Goal: Find specific page/section: Find specific page/section

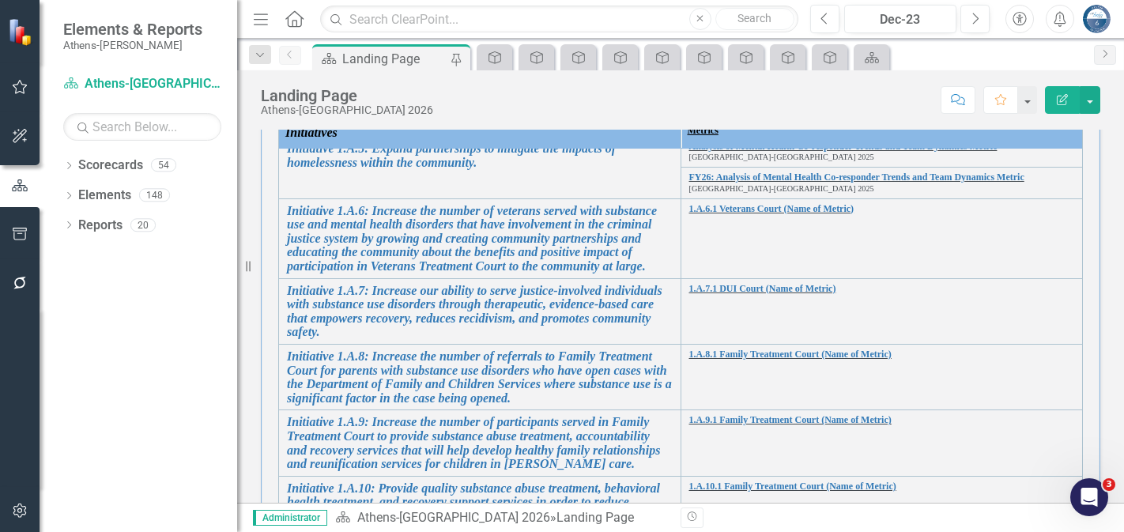
scroll to position [158, 0]
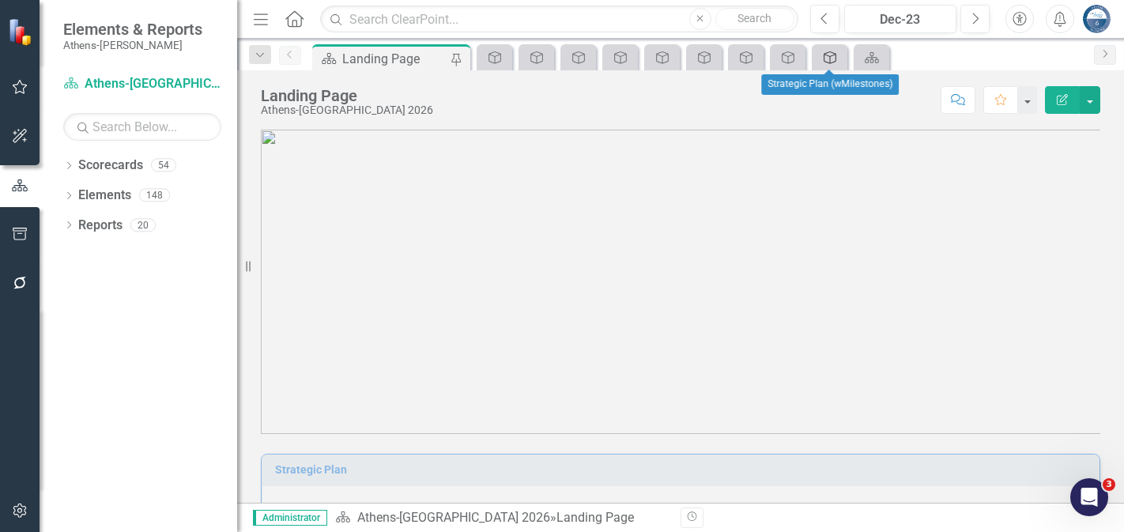
click at [829, 58] on icon "Strategy" at bounding box center [830, 57] width 16 height 13
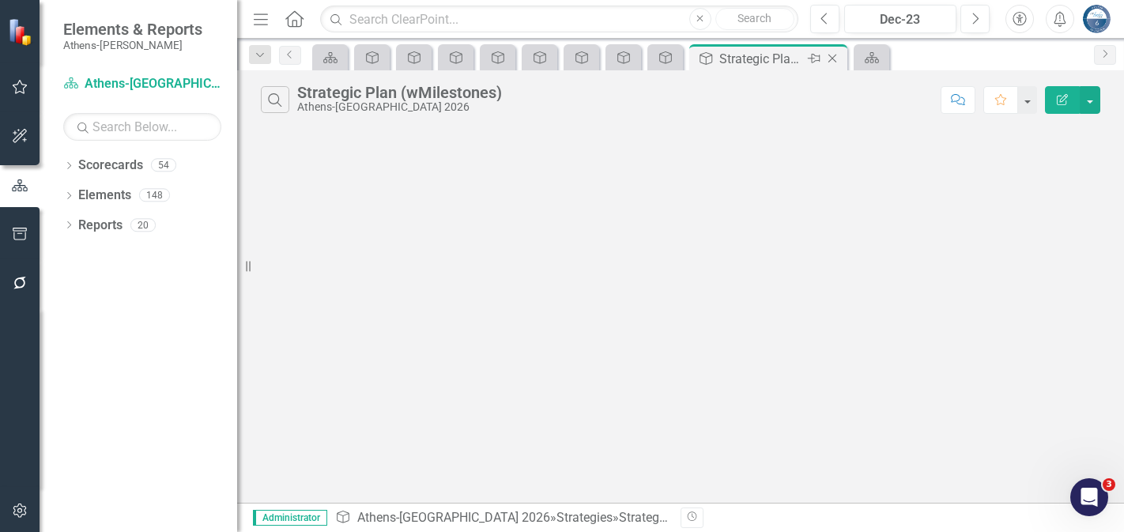
click at [833, 54] on icon "Close" at bounding box center [833, 58] width 16 height 13
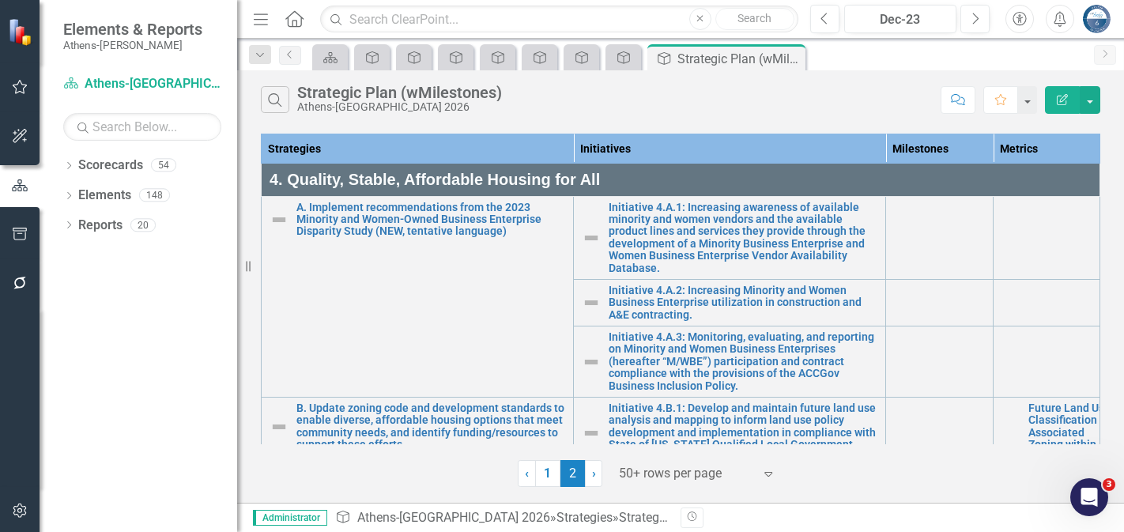
click at [833, 54] on div "Scorecard Strategy Strategy Strategy Strategy Strategy Strategy Strategy Strate…" at bounding box center [697, 56] width 777 height 25
click at [787, 58] on icon "Close" at bounding box center [791, 58] width 16 height 13
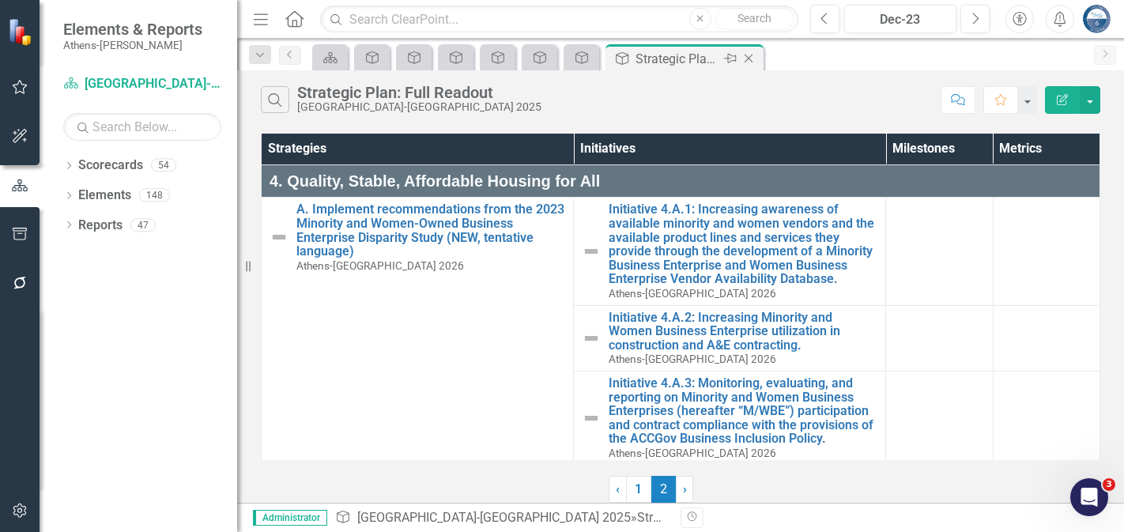
click at [746, 58] on icon "Close" at bounding box center [749, 58] width 16 height 13
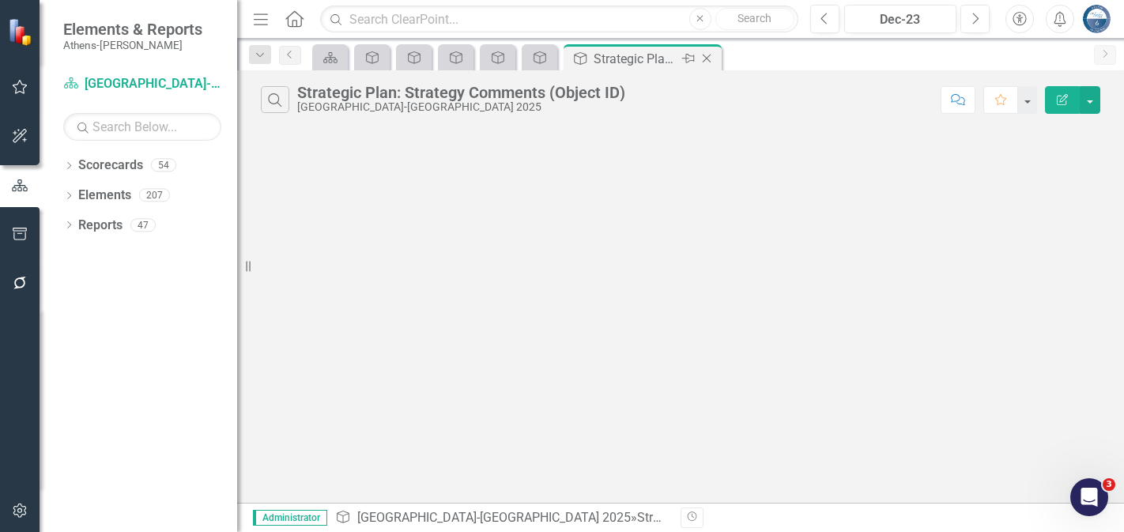
click at [705, 55] on icon "Close" at bounding box center [707, 58] width 16 height 13
click at [662, 58] on icon "Close" at bounding box center [665, 58] width 16 height 13
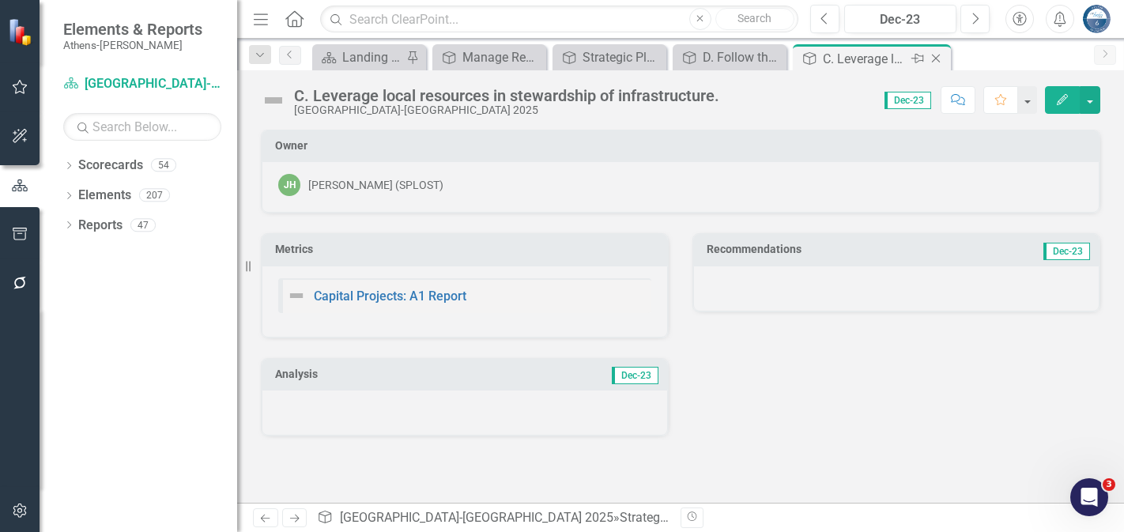
click at [933, 59] on icon "Close" at bounding box center [936, 58] width 16 height 13
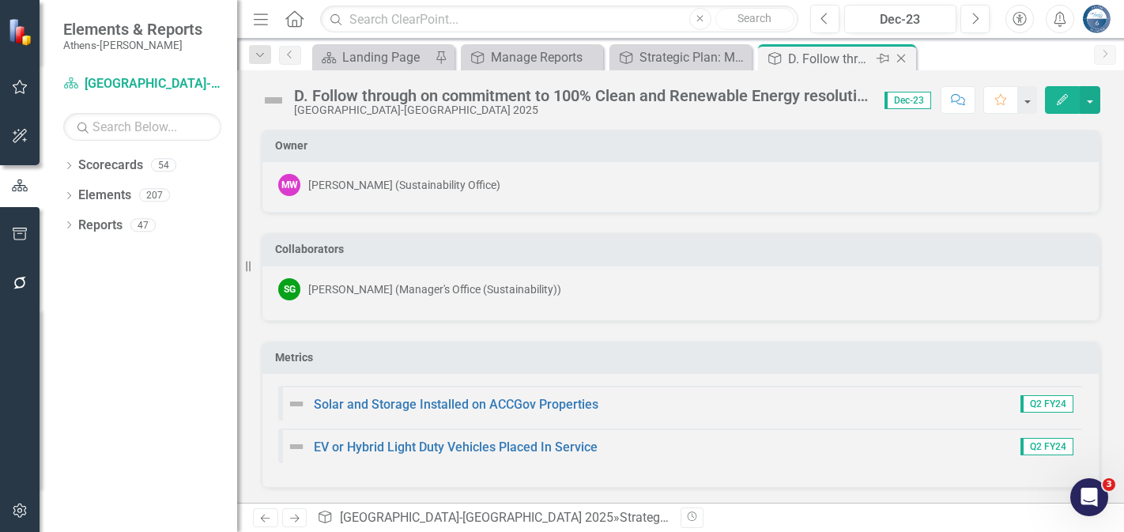
click at [896, 58] on icon "Close" at bounding box center [901, 58] width 16 height 13
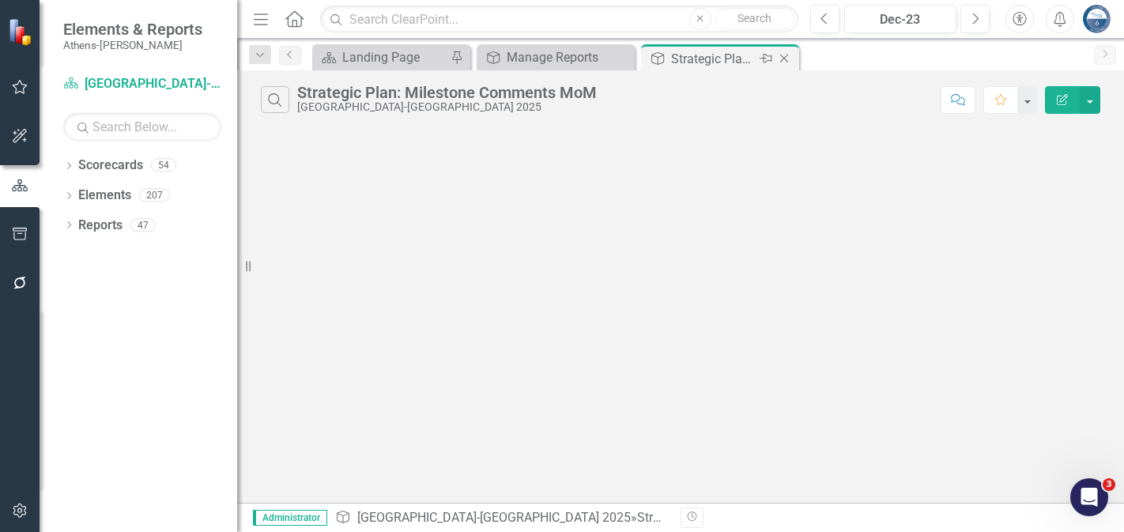
click at [782, 56] on icon at bounding box center [784, 59] width 9 height 9
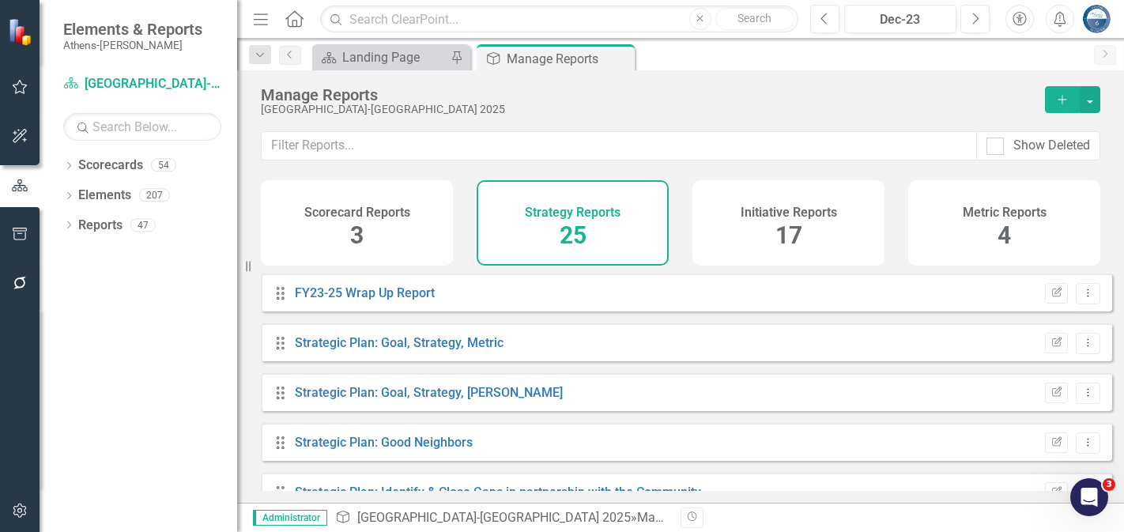
click at [731, 59] on div "Scorecard Landing Page Pin Strategy Manage Reports Pin Close" at bounding box center [697, 56] width 777 height 25
click at [619, 59] on icon at bounding box center [620, 59] width 9 height 9
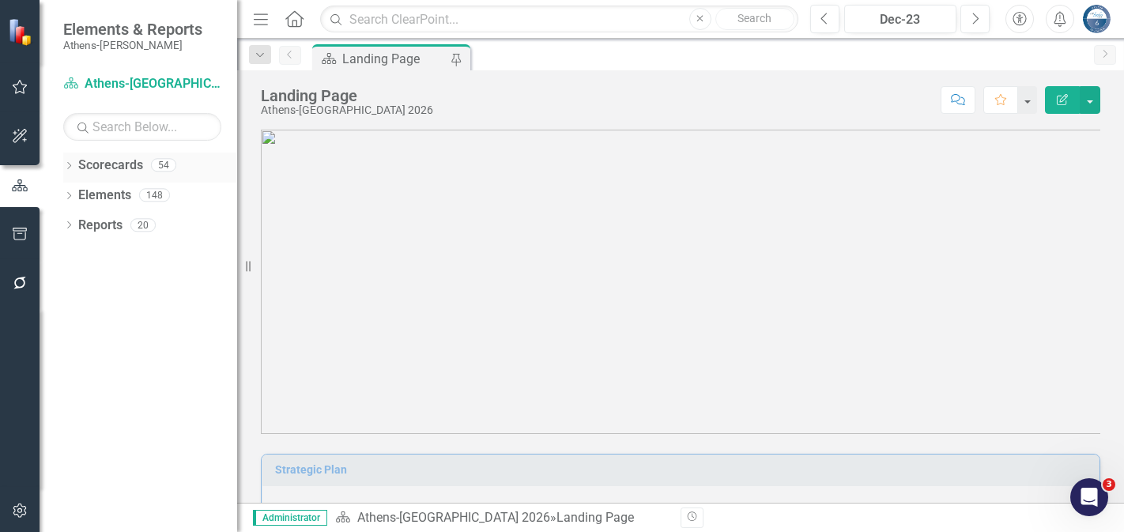
click at [70, 163] on icon "Dropdown" at bounding box center [68, 167] width 11 height 9
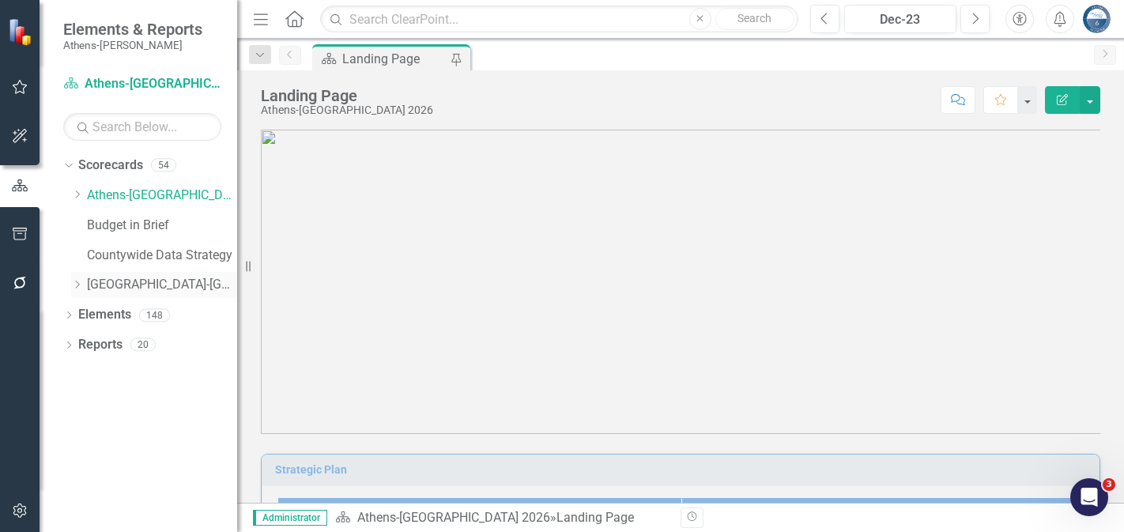
click at [126, 284] on link "[GEOGRAPHIC_DATA]-[GEOGRAPHIC_DATA] 2025" at bounding box center [162, 285] width 150 height 18
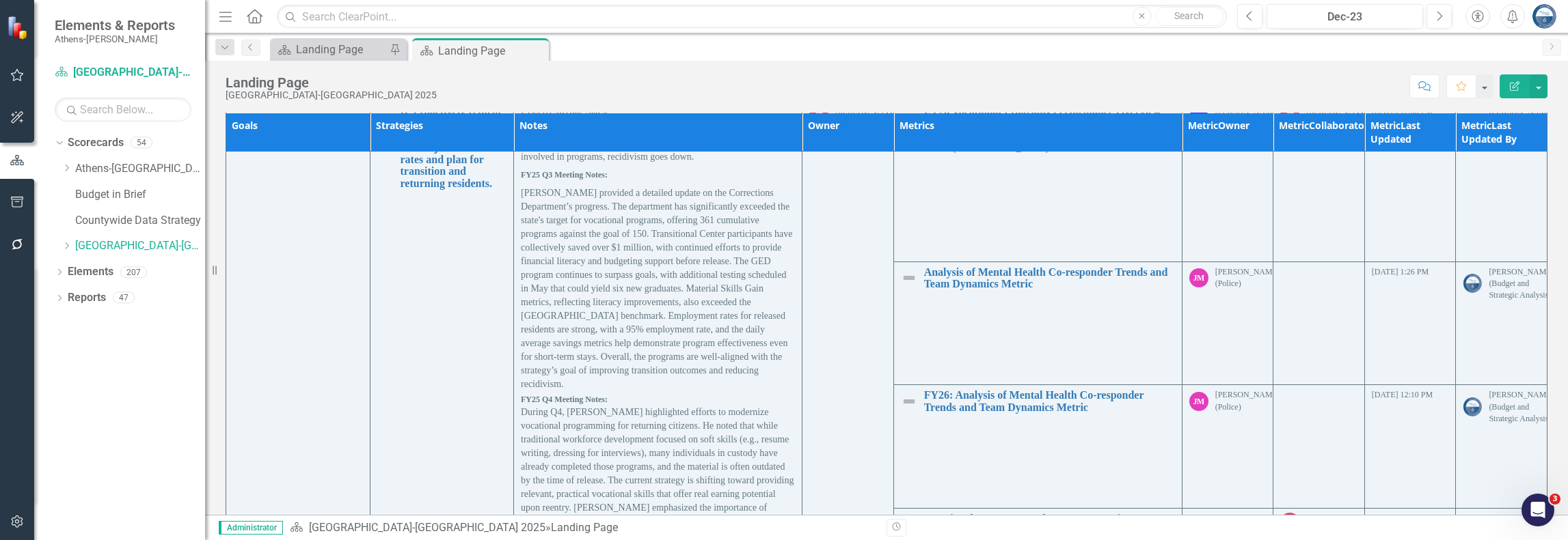
scroll to position [8404, 0]
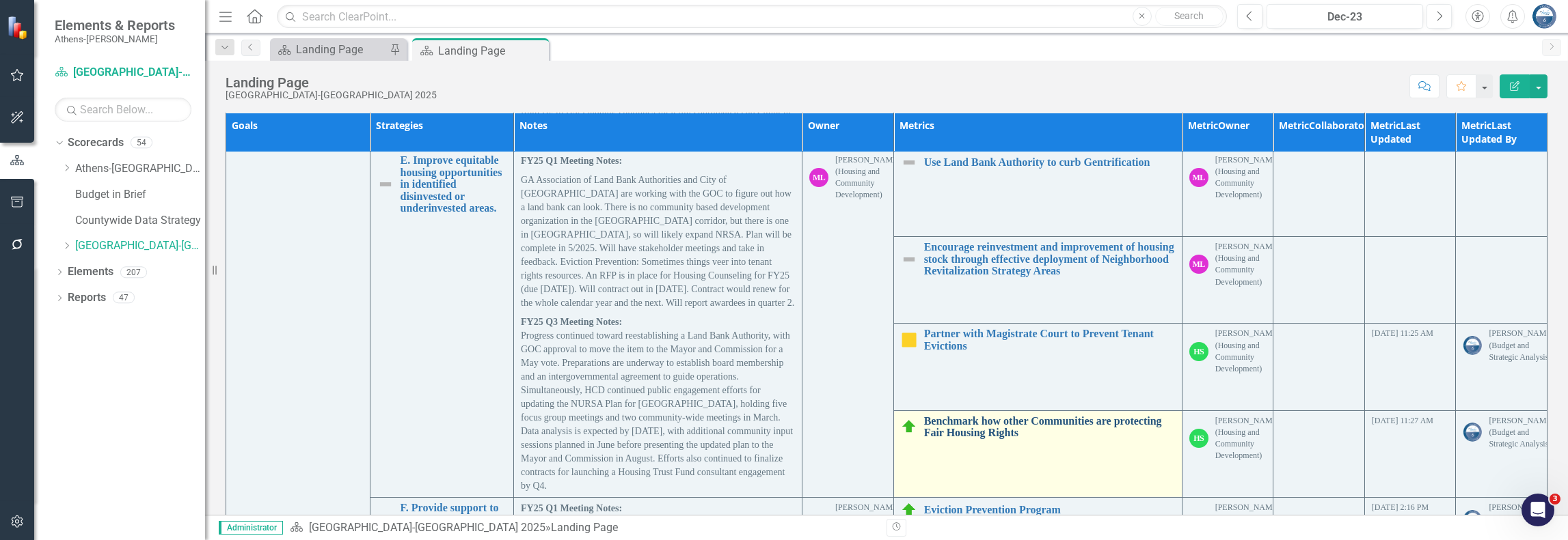
click at [965, 416] on link "Benchmark how other Communities are protecting Fair Housing Rights" at bounding box center [1049, 428] width 251 height 24
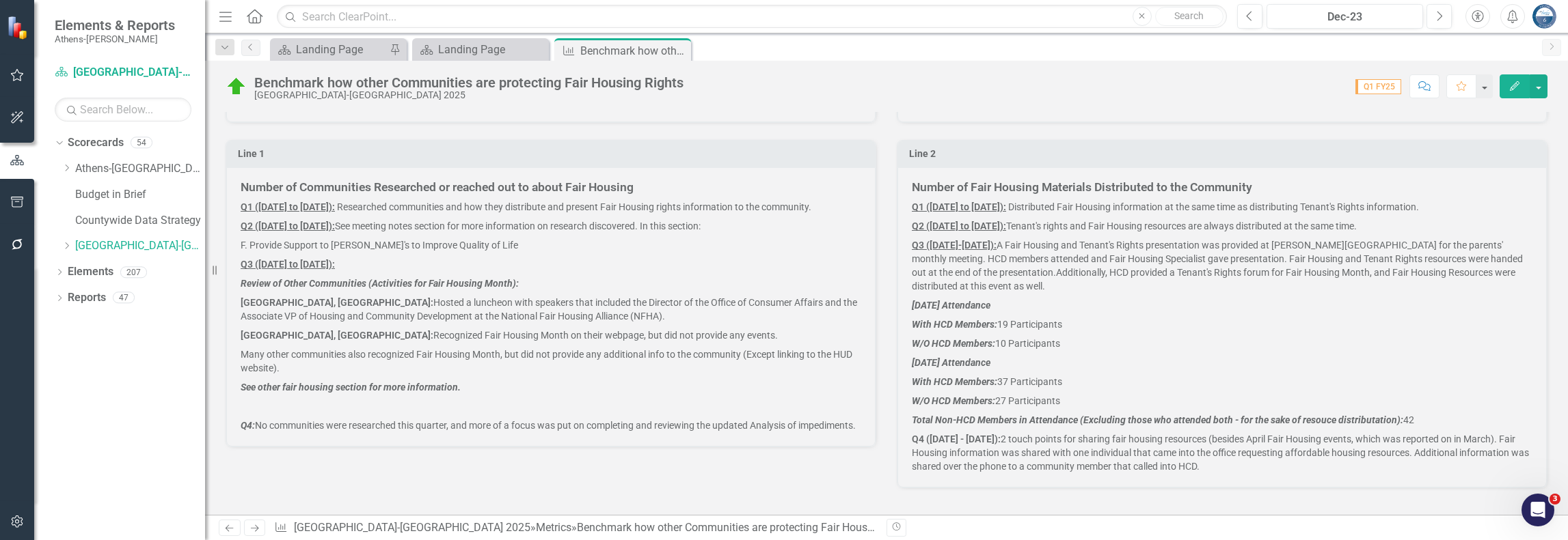
scroll to position [524, 0]
